Goal: Task Accomplishment & Management: Use online tool/utility

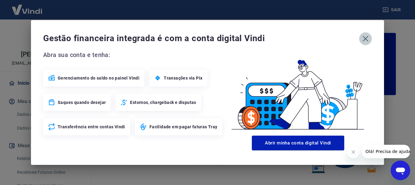
click at [368, 40] on icon "button" at bounding box center [366, 39] width 10 height 10
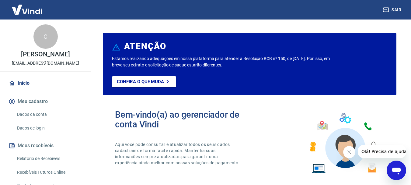
scroll to position [61, 0]
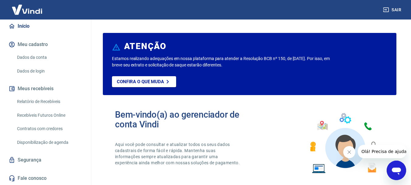
drag, startPoint x: 42, startPoint y: 101, endPoint x: 54, endPoint y: 102, distance: 12.8
click at [41, 101] on link "Relatório de Recebíveis" at bounding box center [49, 101] width 69 height 12
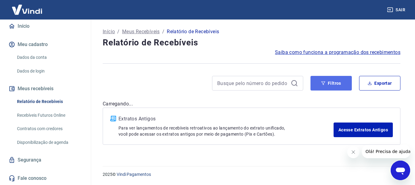
click at [343, 79] on button "Filtros" at bounding box center [331, 83] width 41 height 15
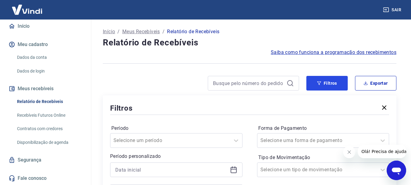
scroll to position [30, 0]
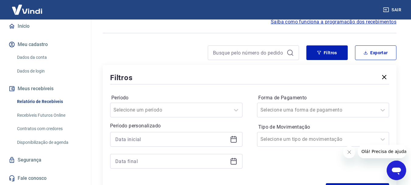
click at [232, 140] on icon at bounding box center [233, 138] width 7 height 7
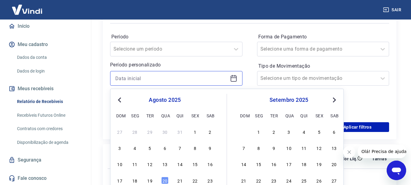
scroll to position [152, 0]
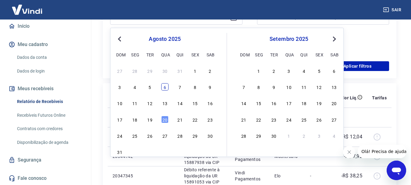
click at [164, 85] on div "6" at bounding box center [164, 86] width 7 height 7
type input "06/08/2025"
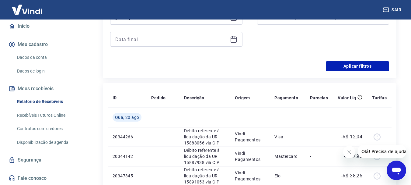
scroll to position [122, 0]
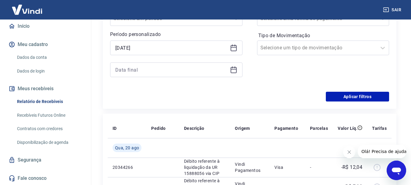
click at [236, 67] on icon at bounding box center [234, 70] width 6 height 6
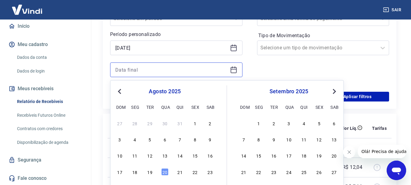
scroll to position [152, 0]
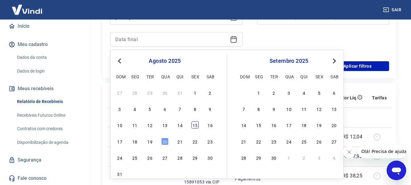
click at [194, 123] on div "15" at bounding box center [194, 124] width 7 height 7
type input "15/08/2025"
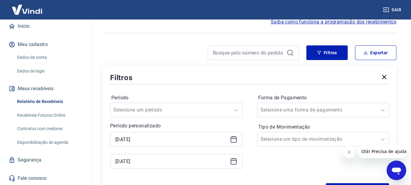
scroll to position [122, 0]
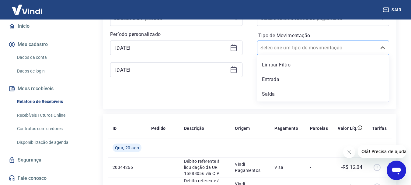
click at [295, 46] on input "Tipo de Movimentação" at bounding box center [290, 47] width 61 height 7
click at [288, 78] on div "Entrada" at bounding box center [323, 79] width 132 height 12
click at [288, 78] on div "Forma de Pagamento Selecione uma forma de pagamento Tipo de Movimentação option…" at bounding box center [323, 43] width 132 height 83
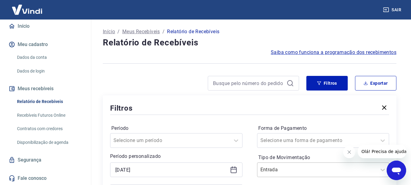
scroll to position [91, 0]
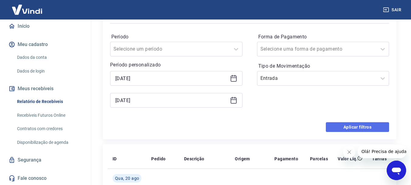
click at [355, 125] on button "Aplicar filtros" at bounding box center [357, 127] width 63 height 10
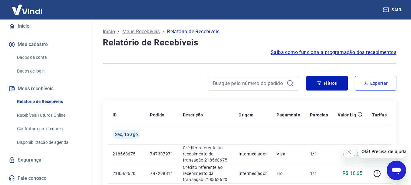
click at [376, 78] on button "Exportar" at bounding box center [375, 83] width 41 height 15
type input "06/08/2025"
type input "15/08/2025"
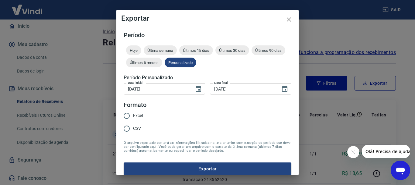
click at [131, 130] on input "CSV" at bounding box center [126, 128] width 13 height 13
radio input "true"
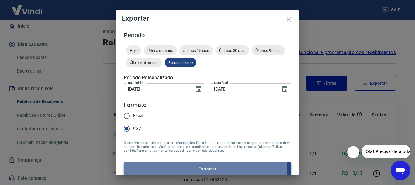
click at [189, 166] on button "Exportar" at bounding box center [208, 168] width 168 height 13
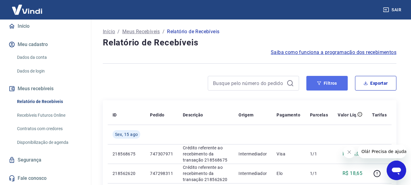
click at [325, 82] on button "Filtros" at bounding box center [326, 83] width 41 height 15
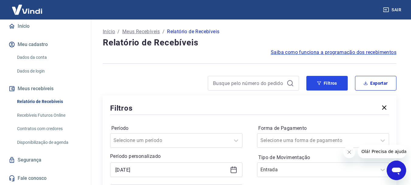
scroll to position [61, 0]
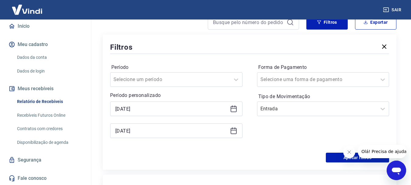
click at [233, 108] on icon at bounding box center [234, 108] width 6 height 1
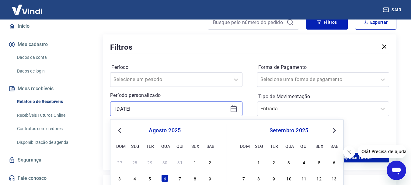
scroll to position [122, 0]
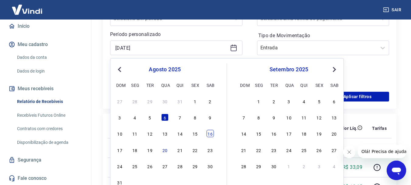
click at [210, 132] on div "16" at bounding box center [210, 133] width 7 height 7
type input "16/08/2025"
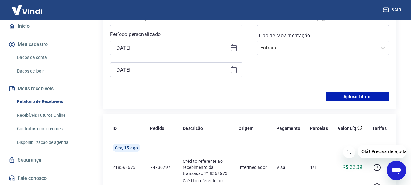
click at [233, 69] on icon at bounding box center [234, 69] width 6 height 1
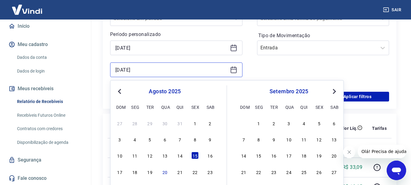
scroll to position [152, 0]
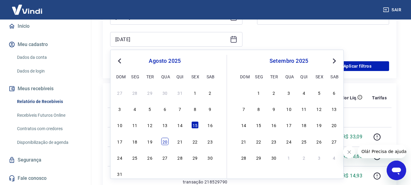
click at [163, 141] on div "20" at bounding box center [164, 140] width 7 height 7
type input "20/08/2025"
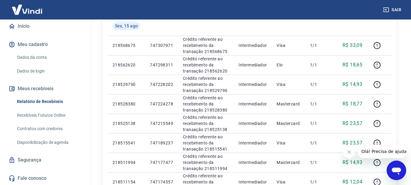
scroll to position [91, 0]
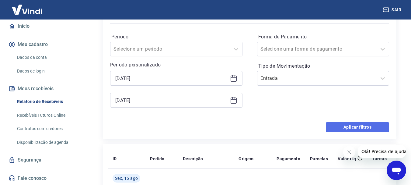
click at [370, 125] on button "Aplicar filtros" at bounding box center [357, 127] width 63 height 10
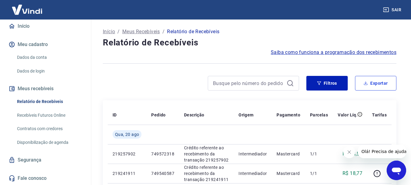
click at [372, 82] on button "Exportar" at bounding box center [375, 83] width 41 height 15
type input "16/08/2025"
type input "20/08/2025"
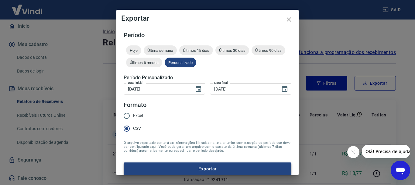
click at [234, 169] on button "Exportar" at bounding box center [208, 168] width 168 height 13
